Goal: Information Seeking & Learning: Learn about a topic

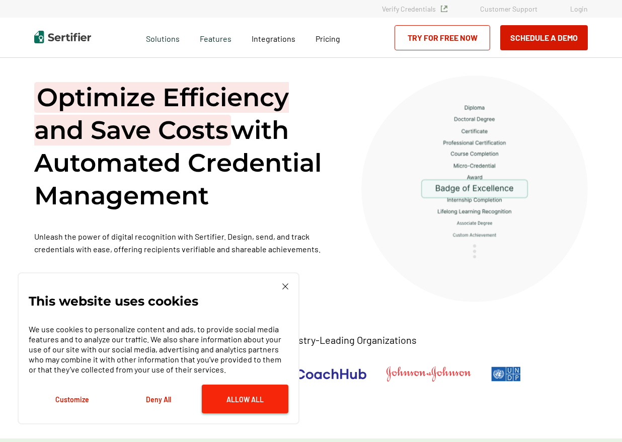
click at [245, 407] on button "Allow All" at bounding box center [245, 398] width 87 height 29
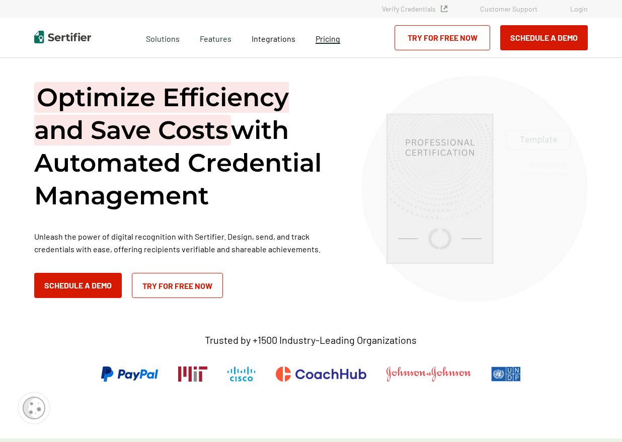
click at [327, 42] on span "Pricing" at bounding box center [327, 39] width 25 height 10
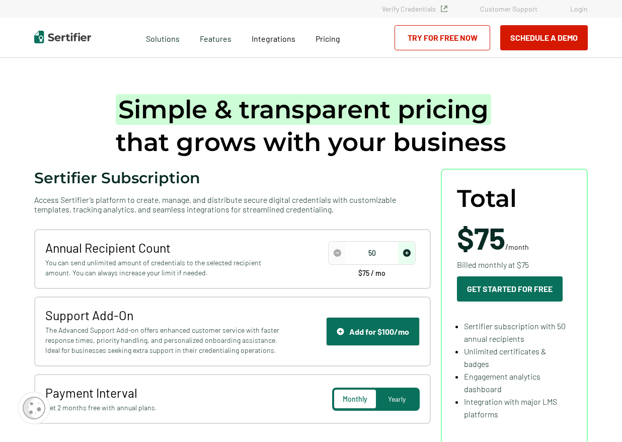
click at [339, 249] on img "decrease number" at bounding box center [338, 253] width 8 height 8
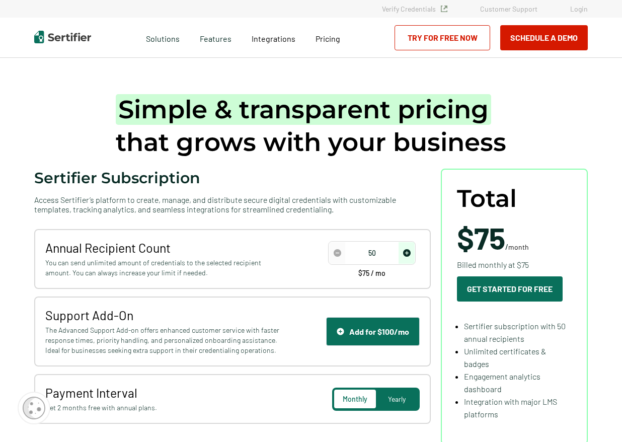
click at [339, 249] on img "decrease number" at bounding box center [338, 253] width 8 height 8
click at [338, 249] on img "decrease number" at bounding box center [338, 253] width 8 height 8
click at [337, 249] on img "decrease number" at bounding box center [338, 253] width 8 height 8
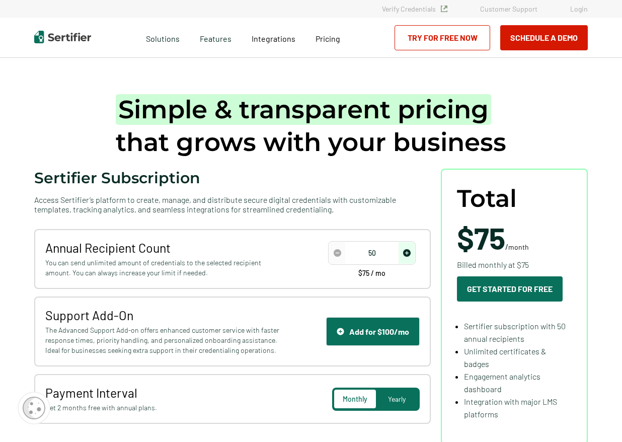
click at [224, 177] on div "Sertifier Subscription Access Sertifier’s platform to create, manage, and distr…" at bounding box center [232, 191] width 396 height 45
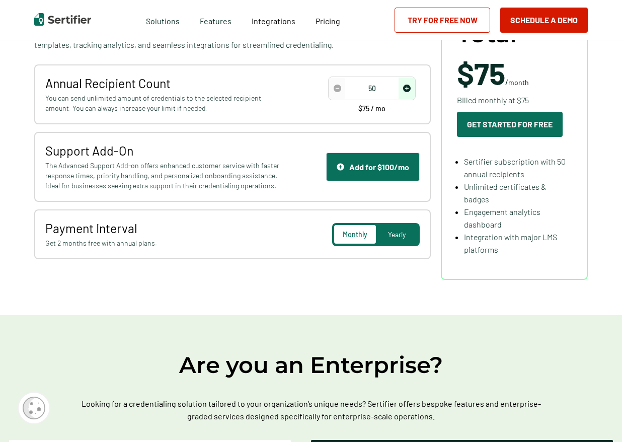
scroll to position [222, 0]
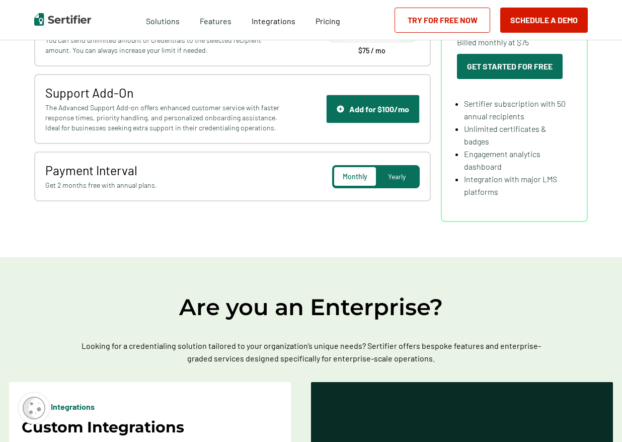
click at [409, 177] on div "Yearly" at bounding box center [397, 176] width 42 height 19
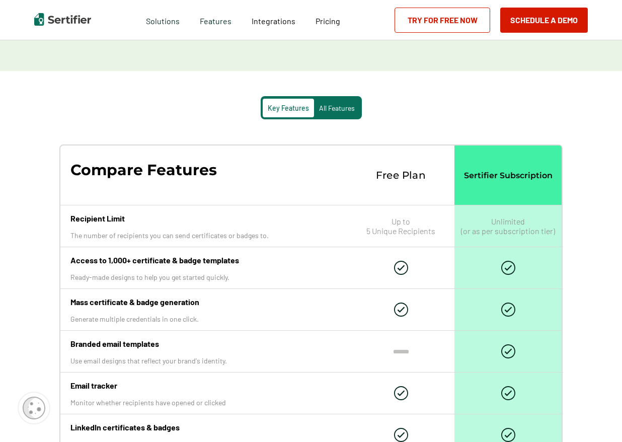
scroll to position [1031, 0]
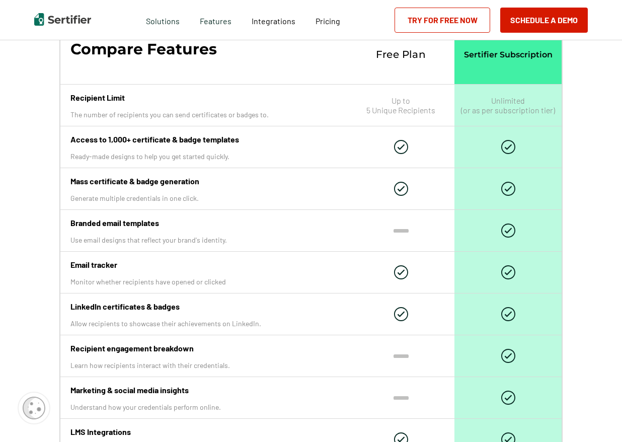
click at [394, 154] on div at bounding box center [400, 146] width 107 height 41
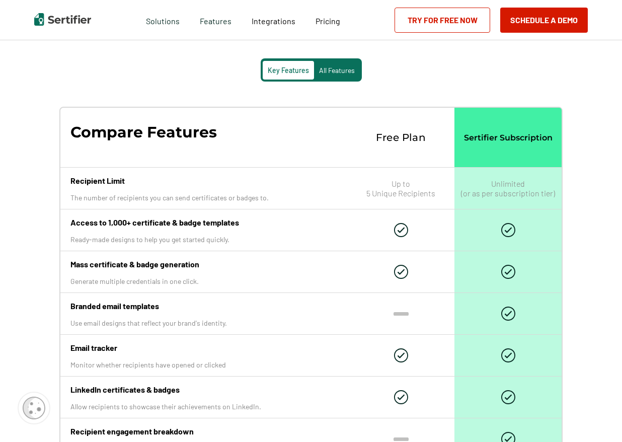
click at [402, 135] on p "Free Plan" at bounding box center [401, 137] width 50 height 12
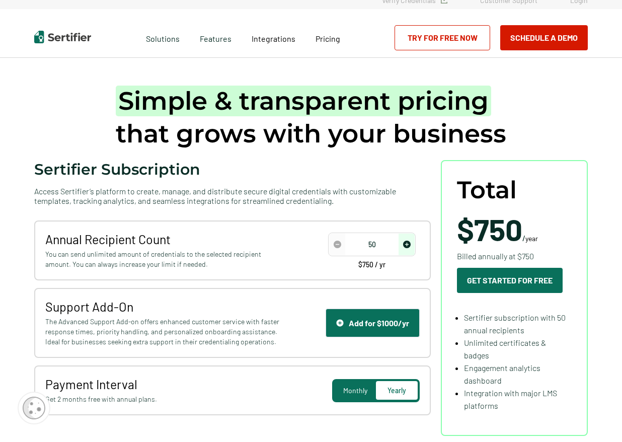
scroll to position [0, 0]
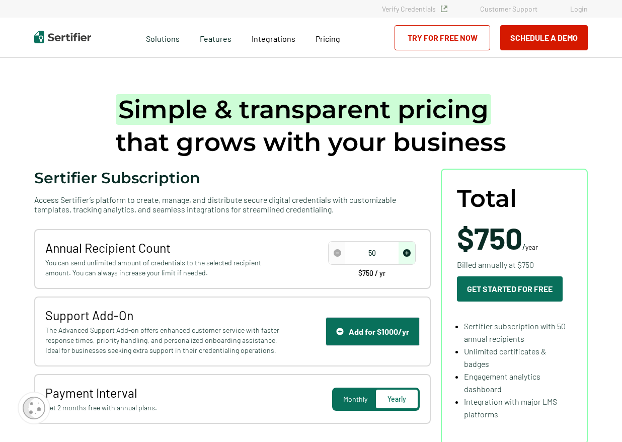
click at [345, 389] on div "Monthly" at bounding box center [355, 398] width 42 height 19
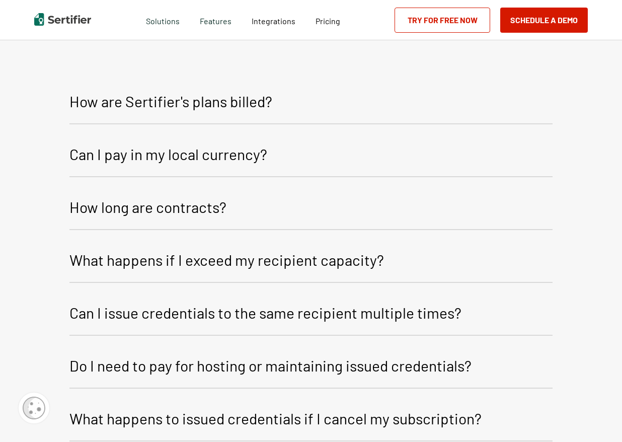
scroll to position [1572, 0]
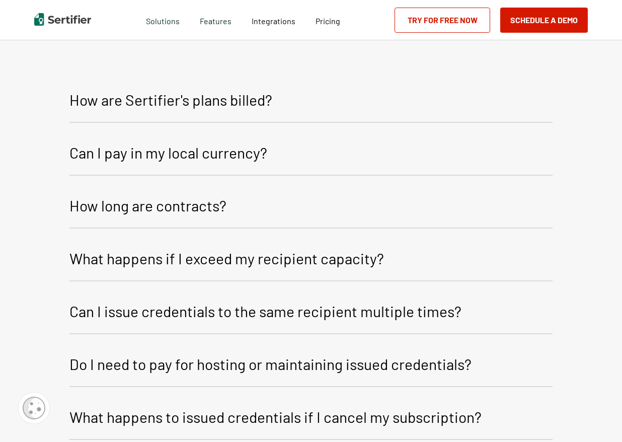
click at [239, 103] on p "How are Sertifier's plans billed?" at bounding box center [170, 100] width 203 height 24
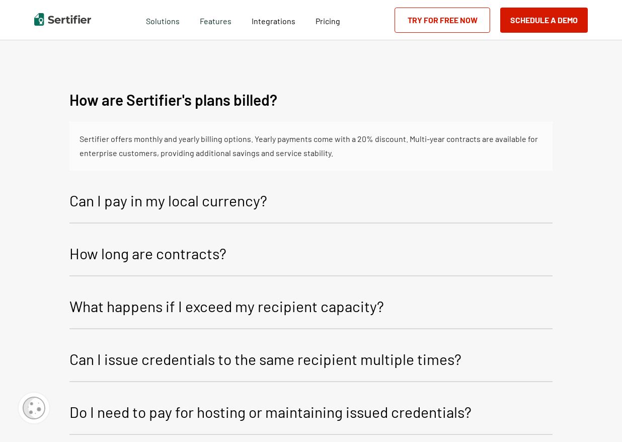
click at [215, 212] on button "Can I pay in my local currency?" at bounding box center [310, 202] width 483 height 43
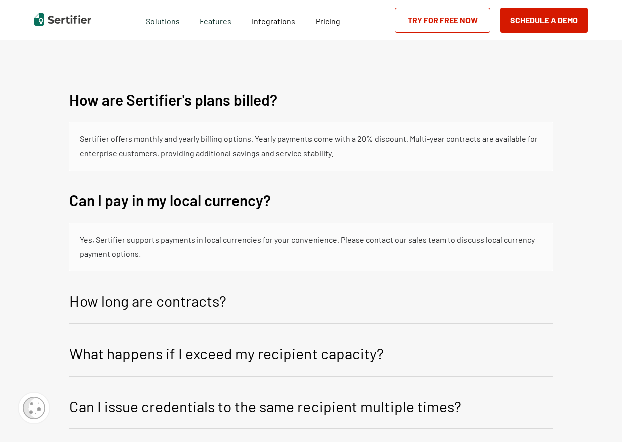
click at [199, 291] on p "How long are contracts?" at bounding box center [147, 300] width 157 height 24
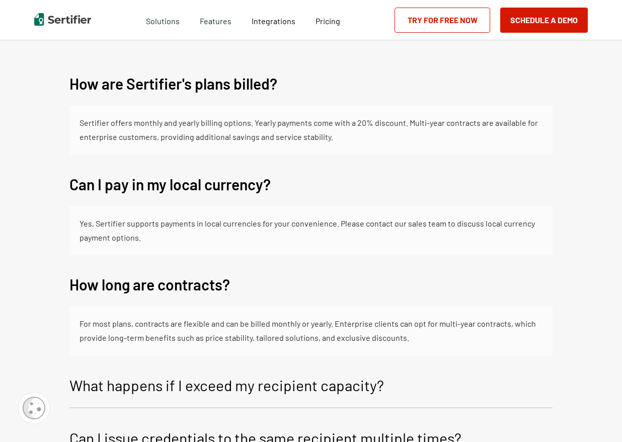
scroll to position [1696, 0]
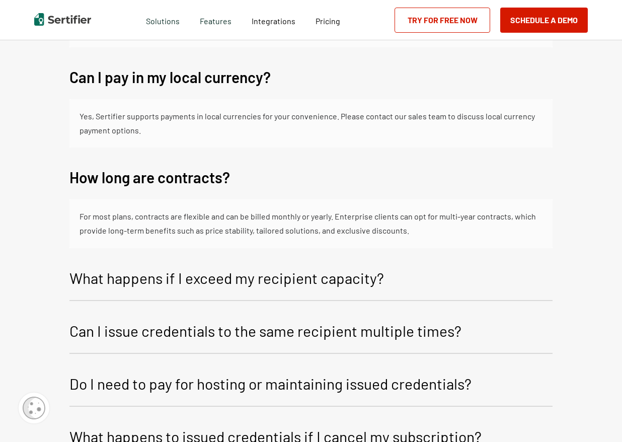
click at [329, 277] on p "What happens if I exceed my recipient capacity?" at bounding box center [226, 278] width 314 height 24
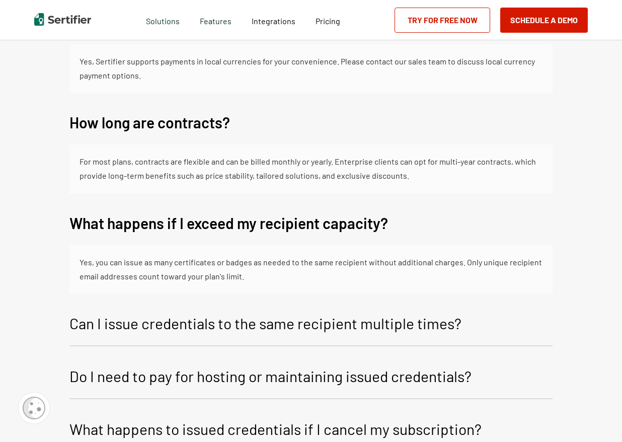
scroll to position [1779, 0]
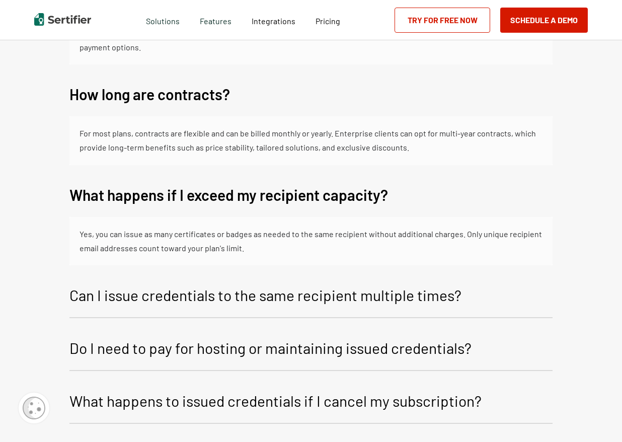
click at [296, 294] on p "Can I issue credentials to the same recipient multiple times?" at bounding box center [265, 295] width 392 height 24
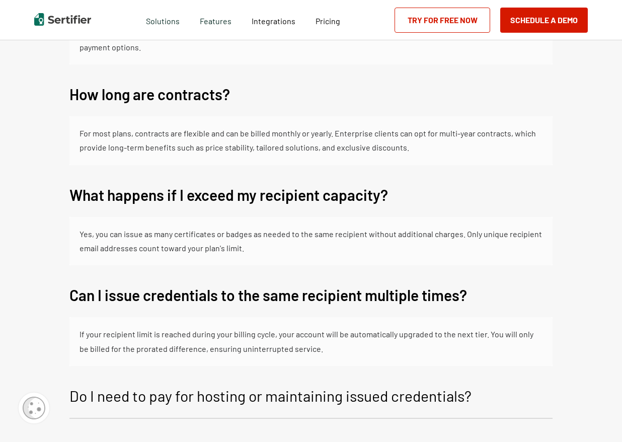
click at [277, 405] on p "Do I need to pay for hosting or maintaining issued credentials?" at bounding box center [270, 395] width 402 height 24
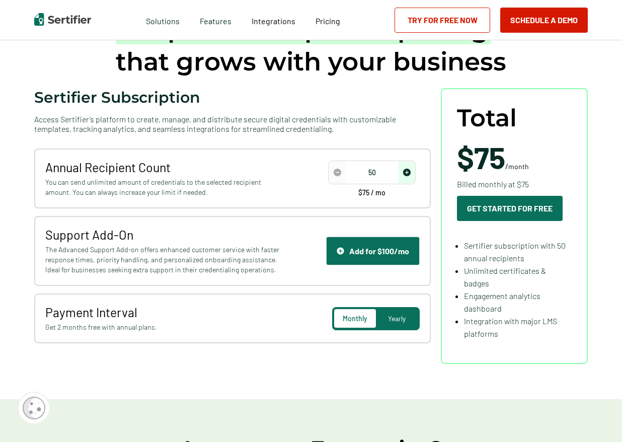
scroll to position [0, 0]
